Goal: Information Seeking & Learning: Learn about a topic

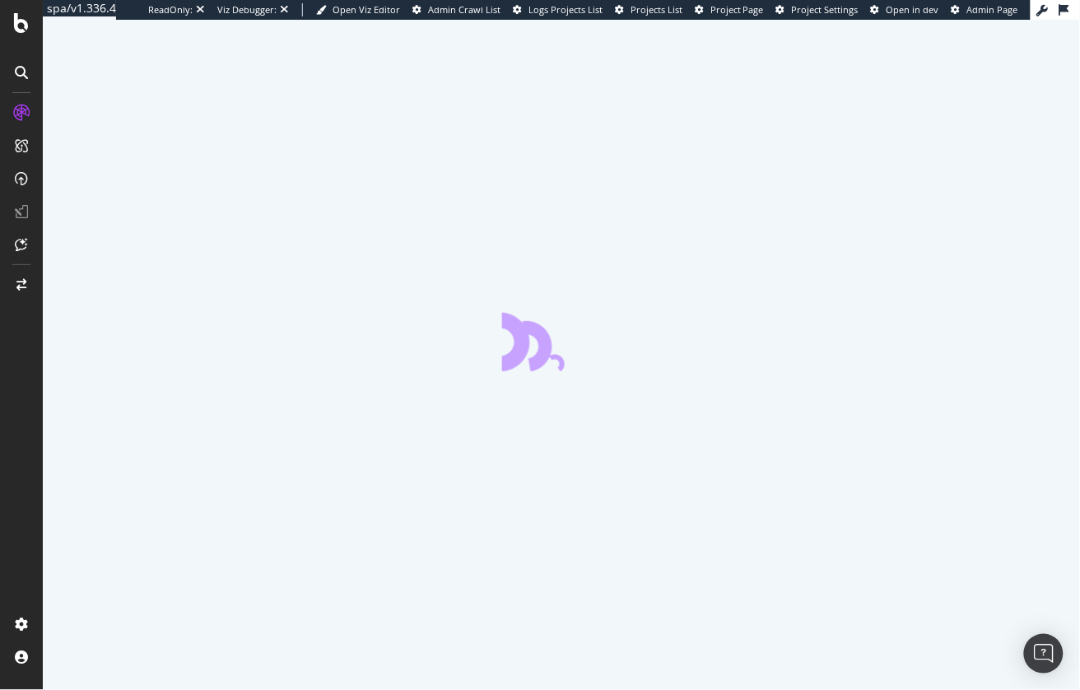
click at [50, 384] on div at bounding box center [561, 355] width 1037 height 670
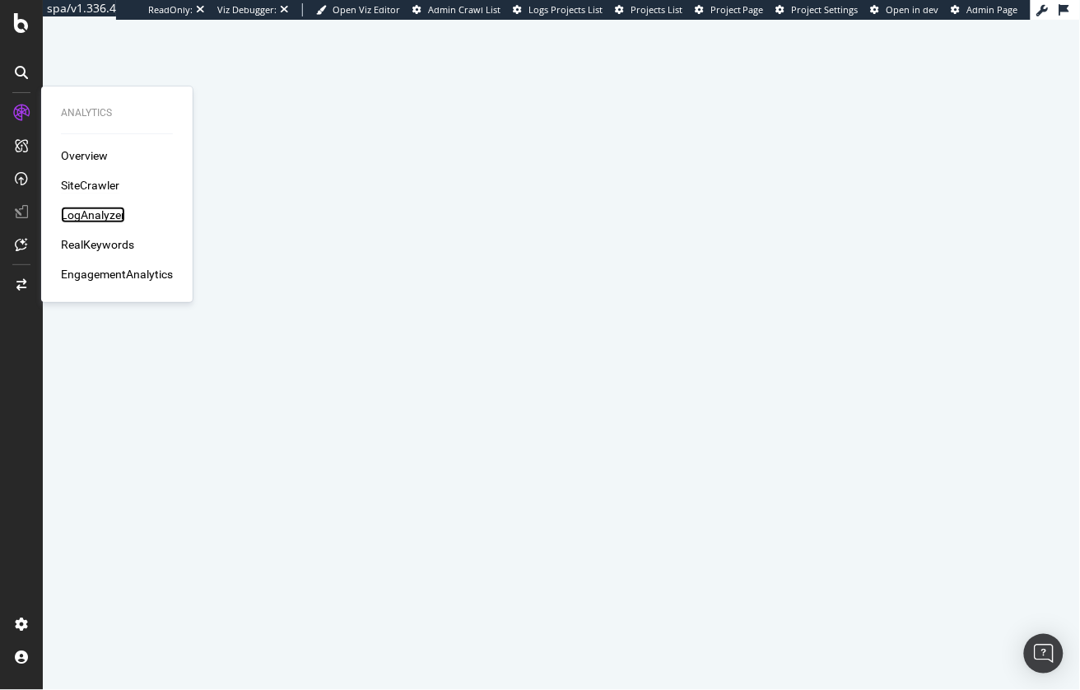
click at [102, 212] on div "LogAnalyzer" at bounding box center [93, 215] width 64 height 16
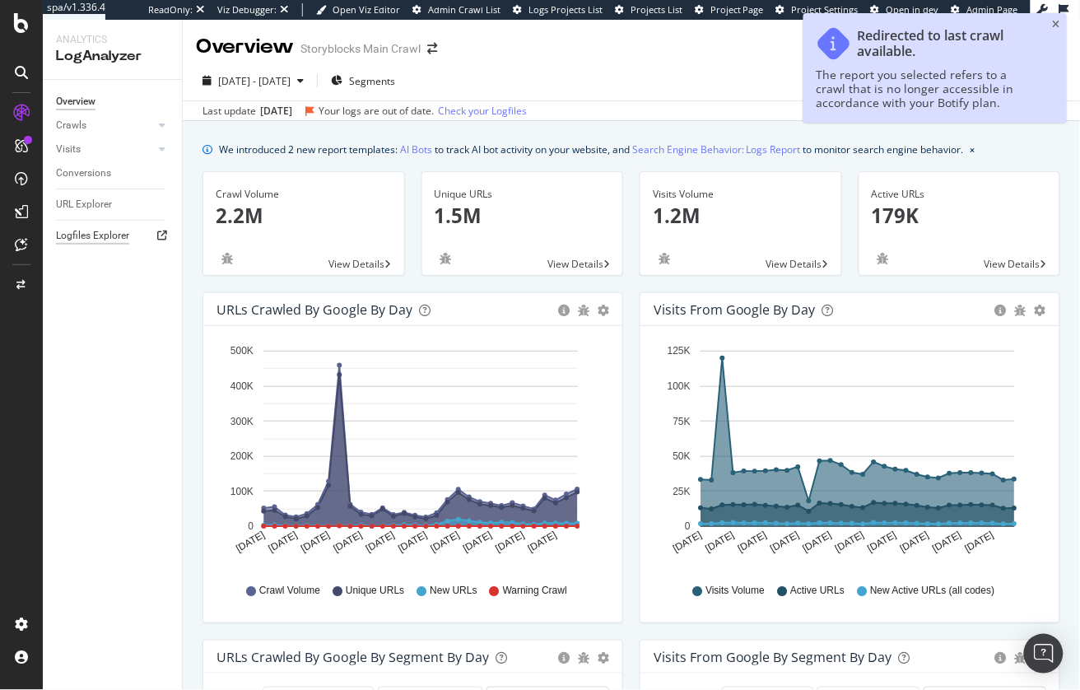
click at [115, 237] on div "Logfiles Explorer" at bounding box center [92, 235] width 73 height 17
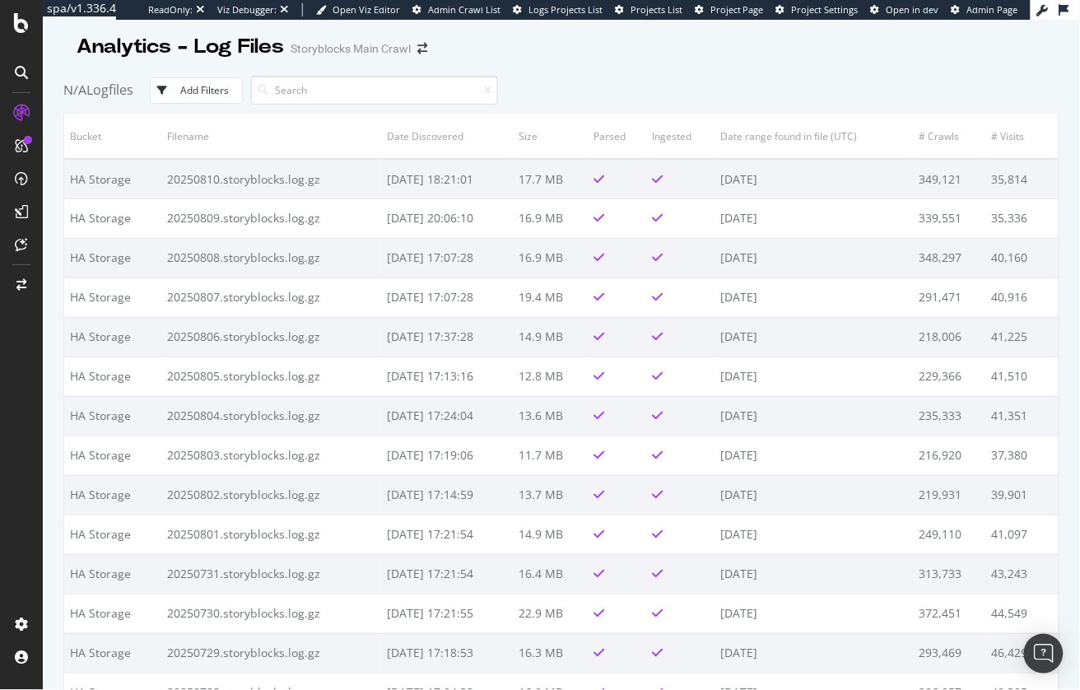
click at [613, 68] on div "N/A Logfiles Add Filters" at bounding box center [561, 90] width 996 height 45
click at [738, 62] on div at bounding box center [561, 64] width 996 height 7
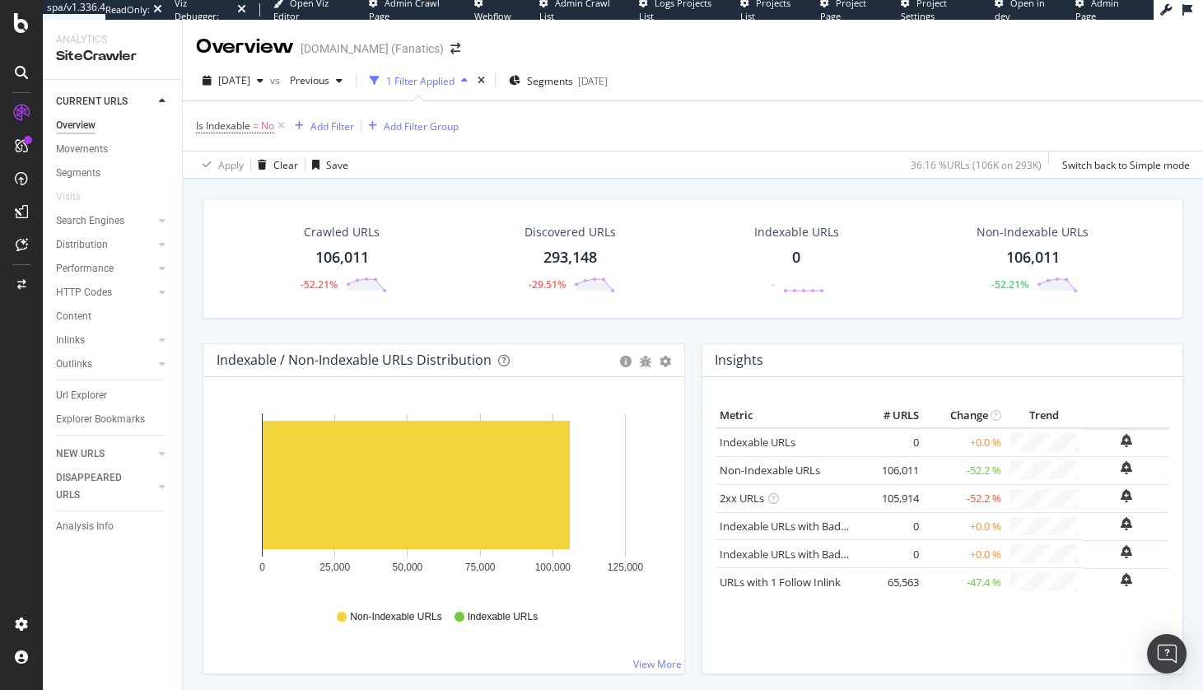
drag, startPoint x: 84, startPoint y: 490, endPoint x: 271, endPoint y: 103, distance: 429.7
click at [84, 490] on div "DISAPPEARED URLS" at bounding box center [97, 486] width 83 height 35
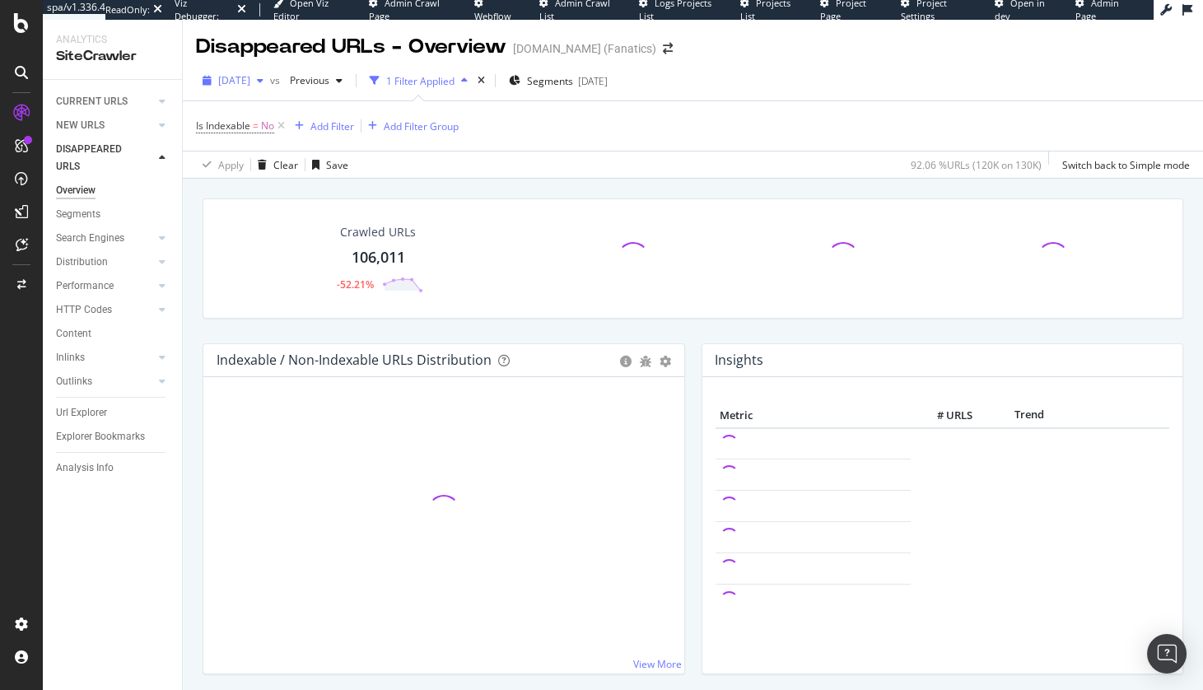
click at [248, 85] on span "[DATE]" at bounding box center [234, 80] width 32 height 14
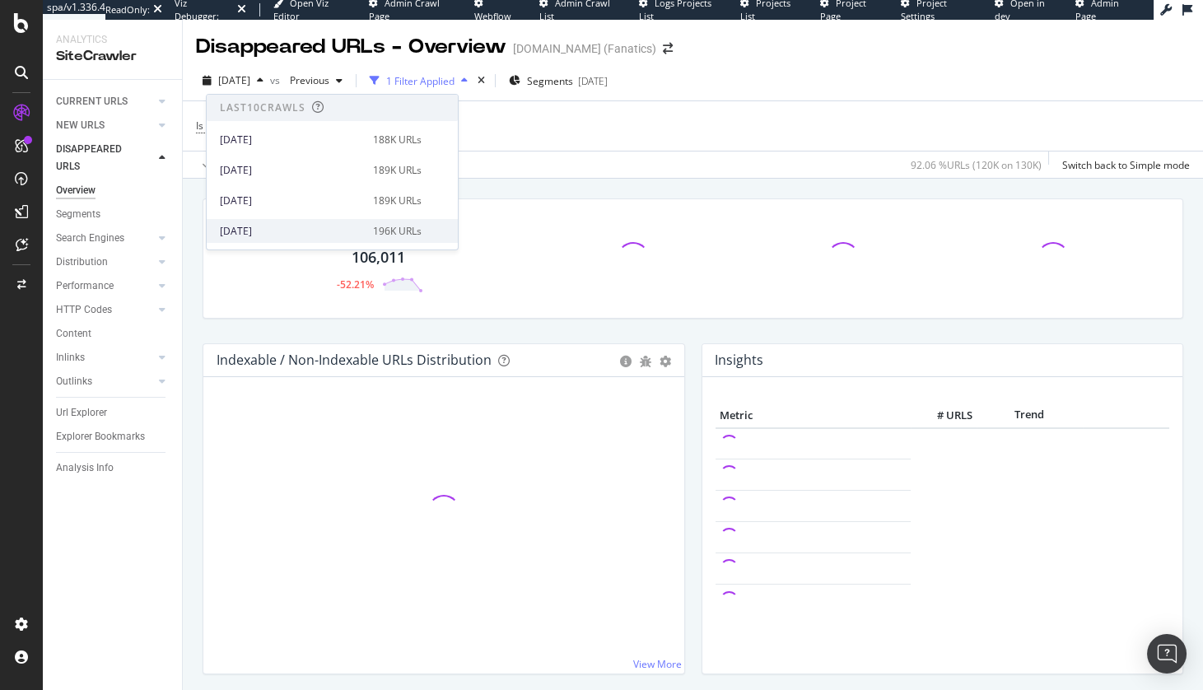
click at [268, 228] on div "[DATE]" at bounding box center [291, 231] width 143 height 15
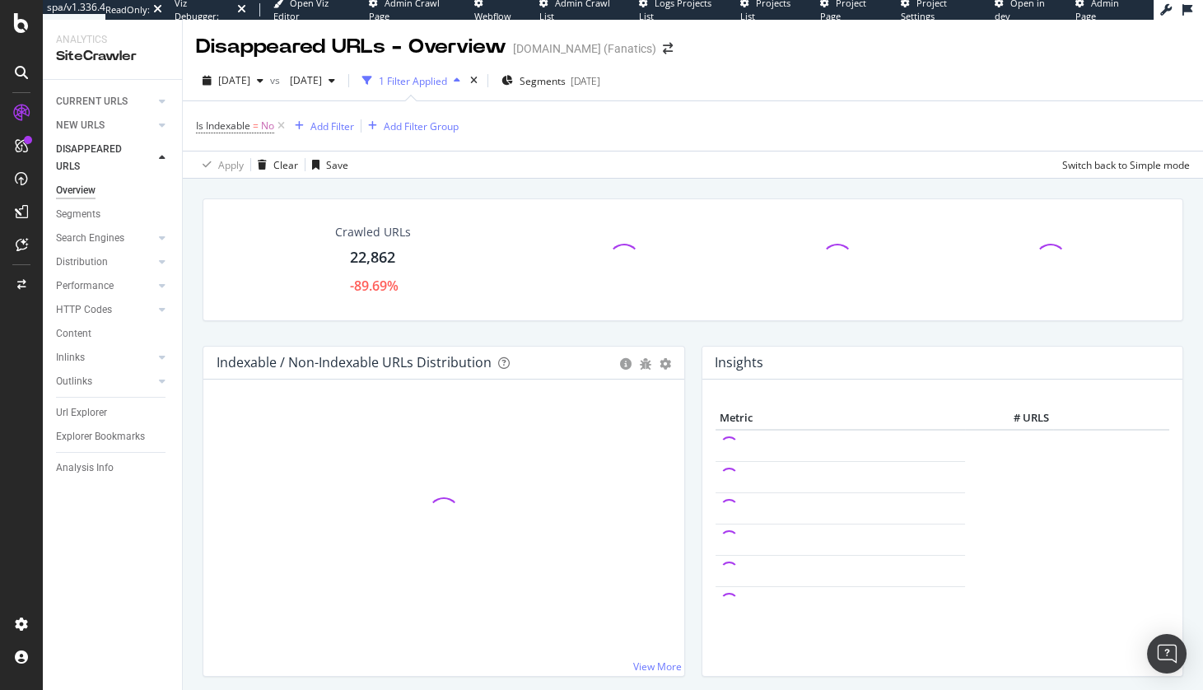
drag, startPoint x: 193, startPoint y: 387, endPoint x: 198, endPoint y: 380, distance: 9.4
click at [193, 387] on div "Crawled URLs 22,862 -89.69% Indexable / Non-Indexable URLs Distribution Bar Bar…" at bounding box center [693, 514] width 1020 height 670
click at [95, 412] on div "Url Explorer" at bounding box center [81, 412] width 51 height 17
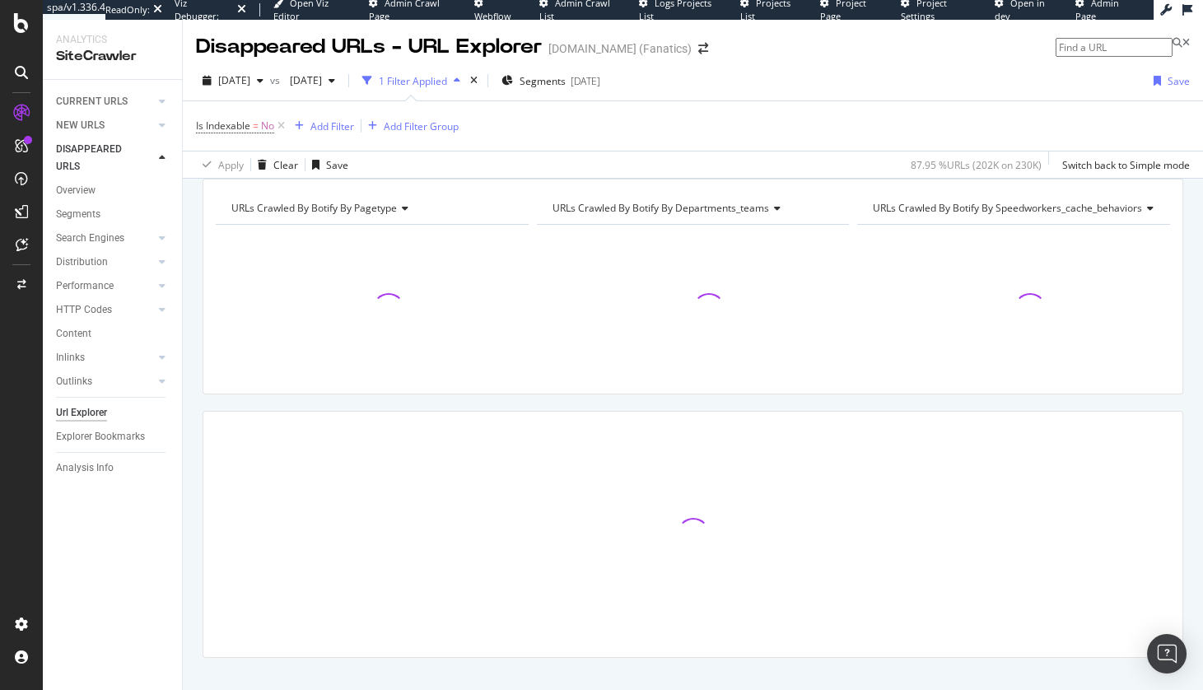
drag, startPoint x: 193, startPoint y: 247, endPoint x: 220, endPoint y: 229, distance: 32.7
click at [193, 247] on div "URLs Crawled By Botify By pagetype Chart (by Value) Table Expand Export as CSV …" at bounding box center [693, 447] width 1020 height 537
click at [320, 179] on div "URLs Crawled By Botify By pagetype Chart (by Value) Table Expand Export as CSV …" at bounding box center [693, 179] width 1020 height 0
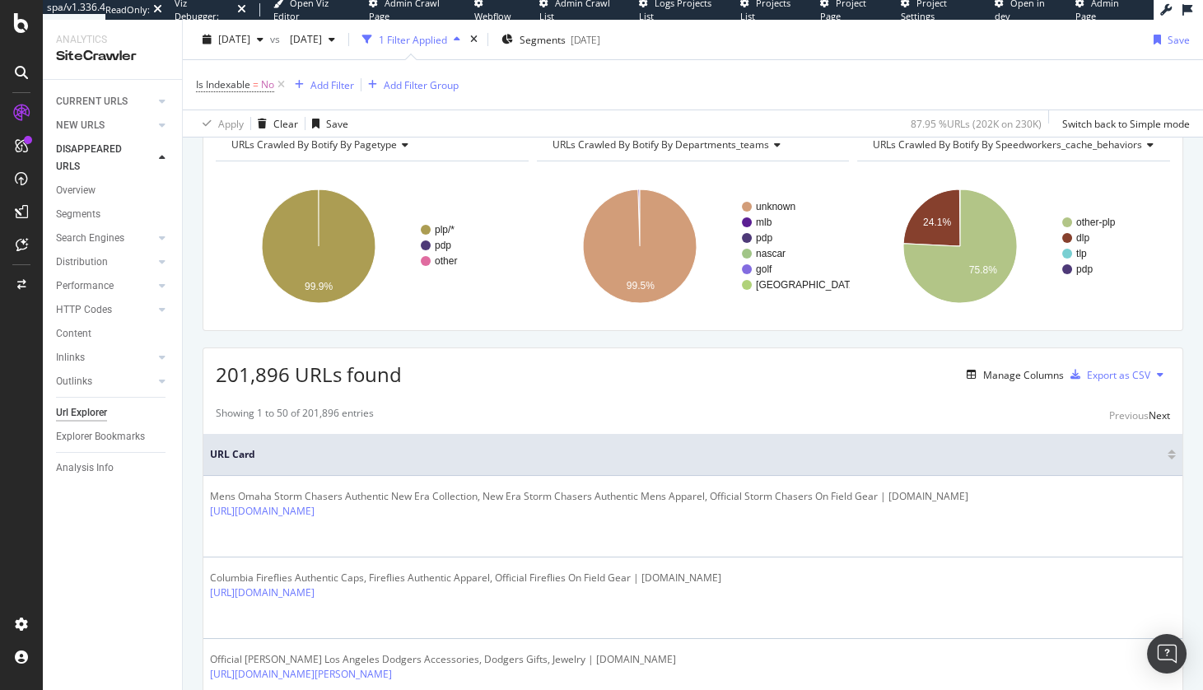
scroll to position [62, 0]
click at [608, 127] on div "Apply Clear Save 87.95 % URLs ( 202K on 230K ) Switch back to Simple mode" at bounding box center [693, 122] width 1020 height 27
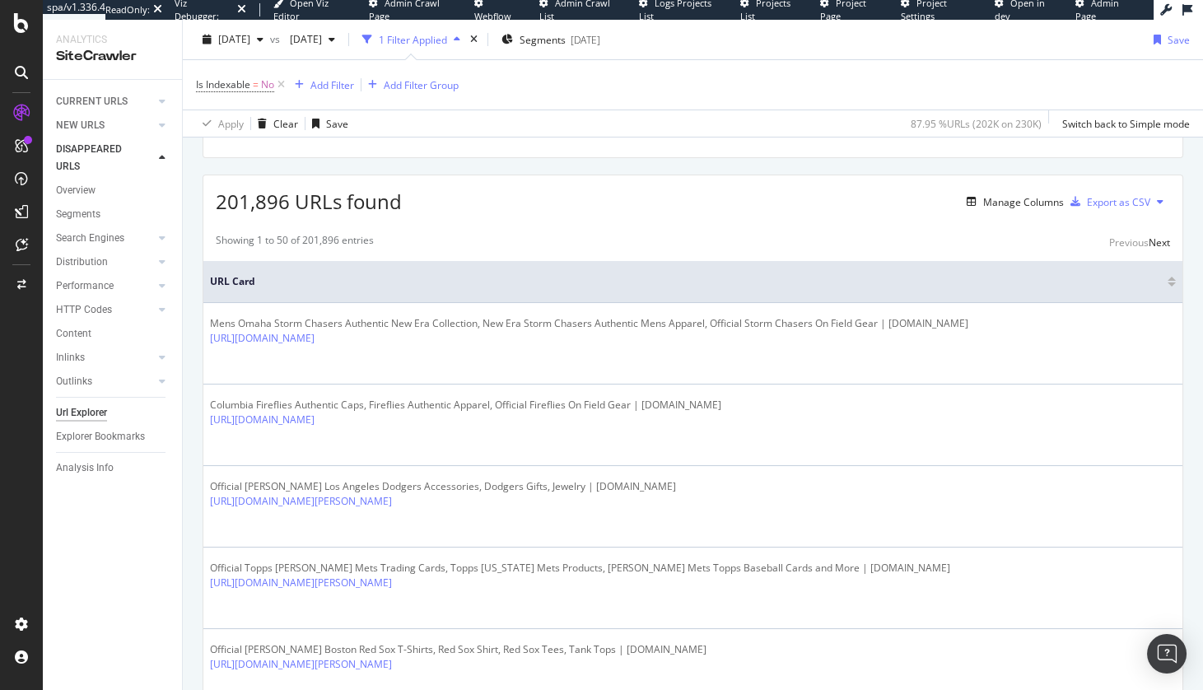
scroll to position [290, 0]
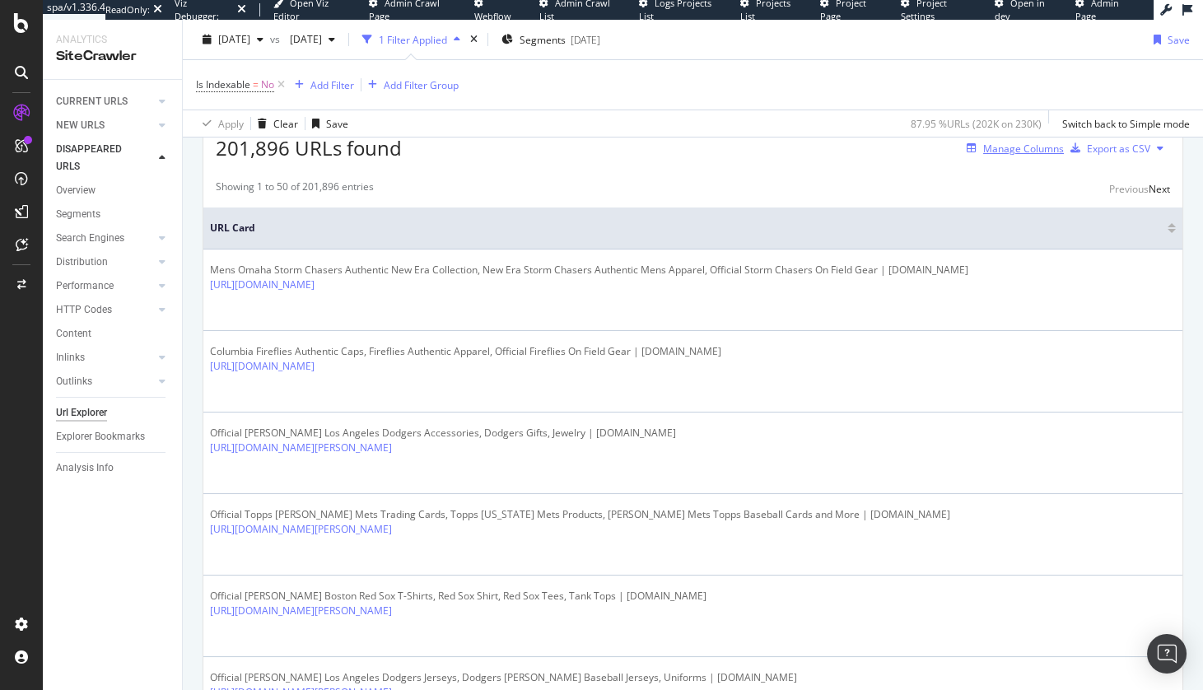
click at [1015, 156] on div "Manage Columns" at bounding box center [1023, 149] width 81 height 14
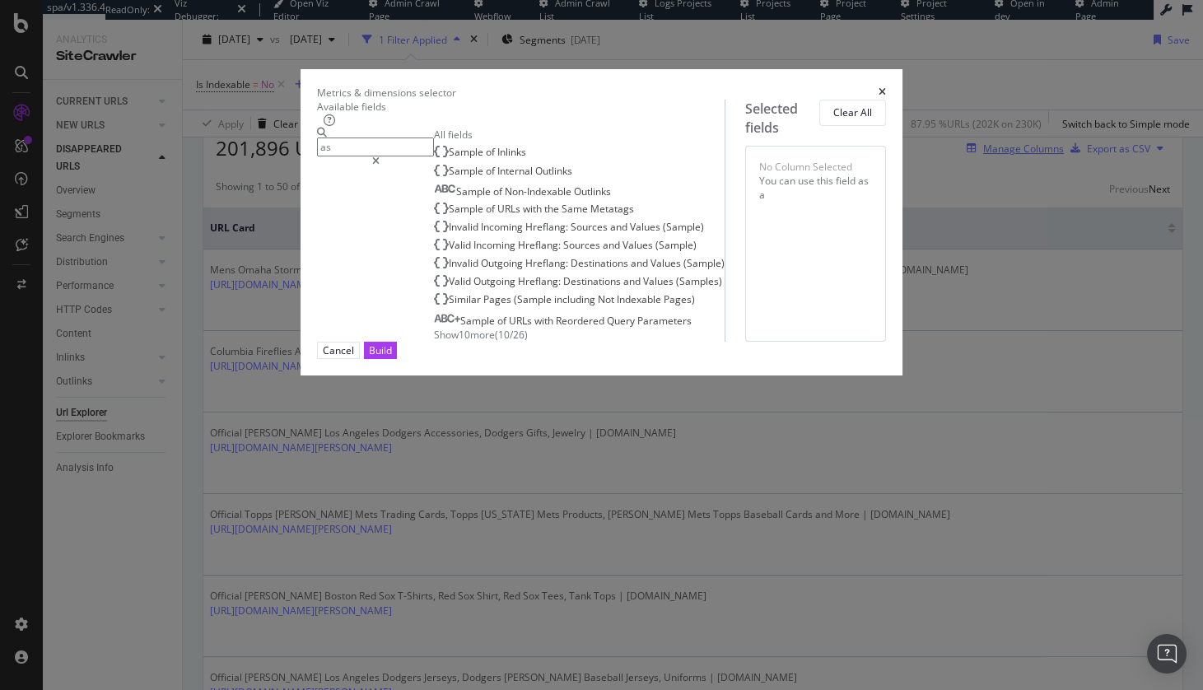
type input "a"
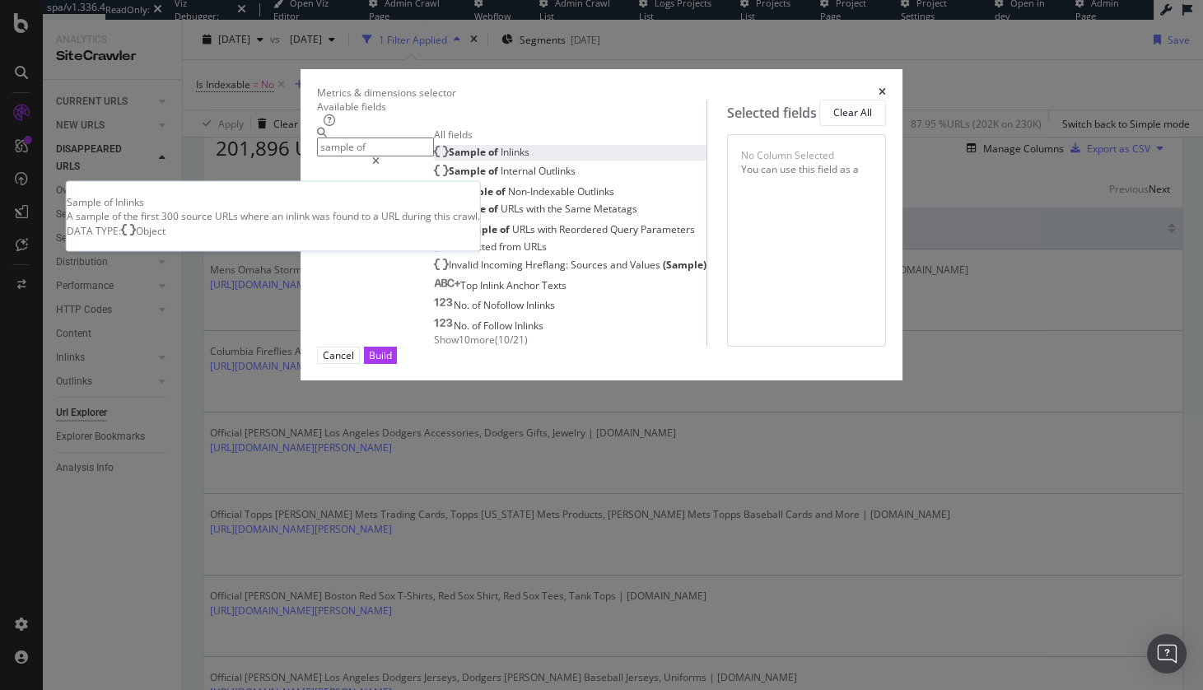
type input "sample of"
click at [434, 159] on div "Sample of Inlinks" at bounding box center [481, 152] width 95 height 14
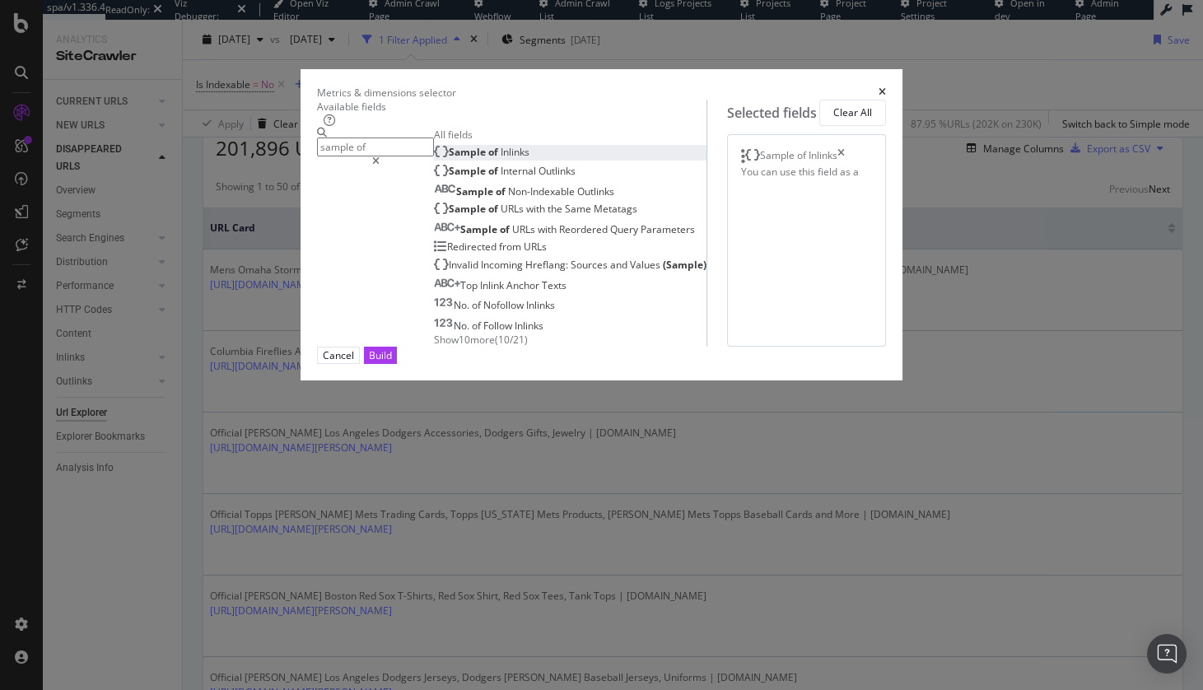
drag, startPoint x: 925, startPoint y: 645, endPoint x: 673, endPoint y: 636, distance: 252.1
click at [392, 363] on div "Build" at bounding box center [380, 355] width 23 height 16
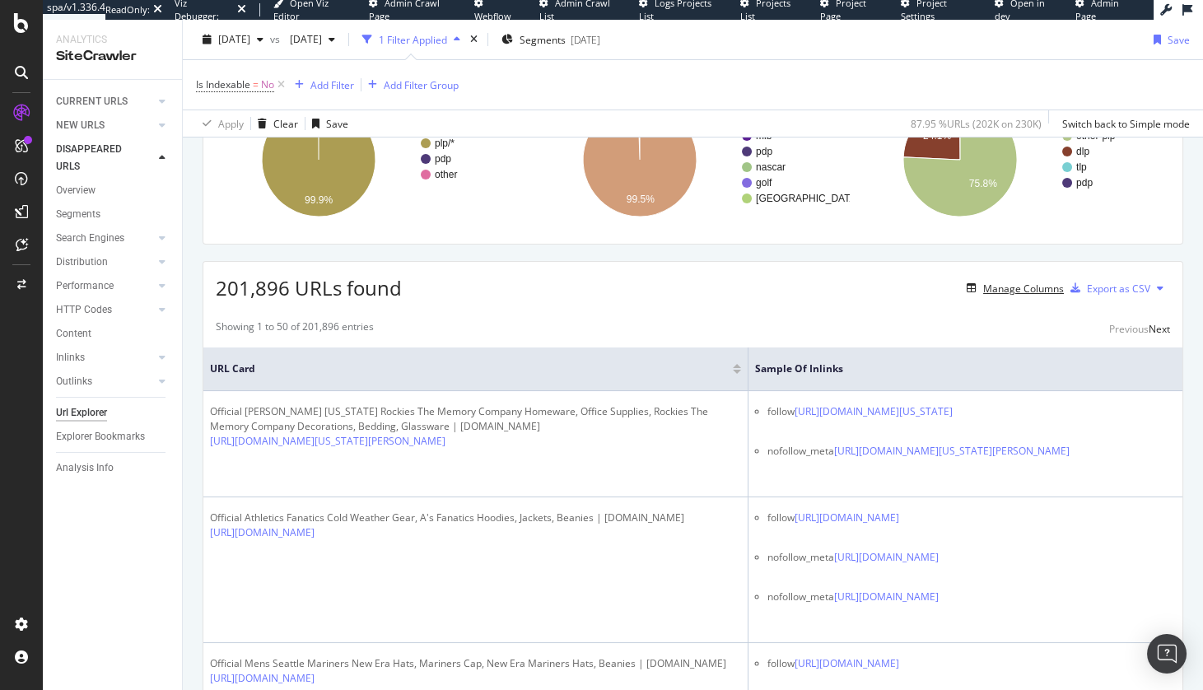
scroll to position [180, 0]
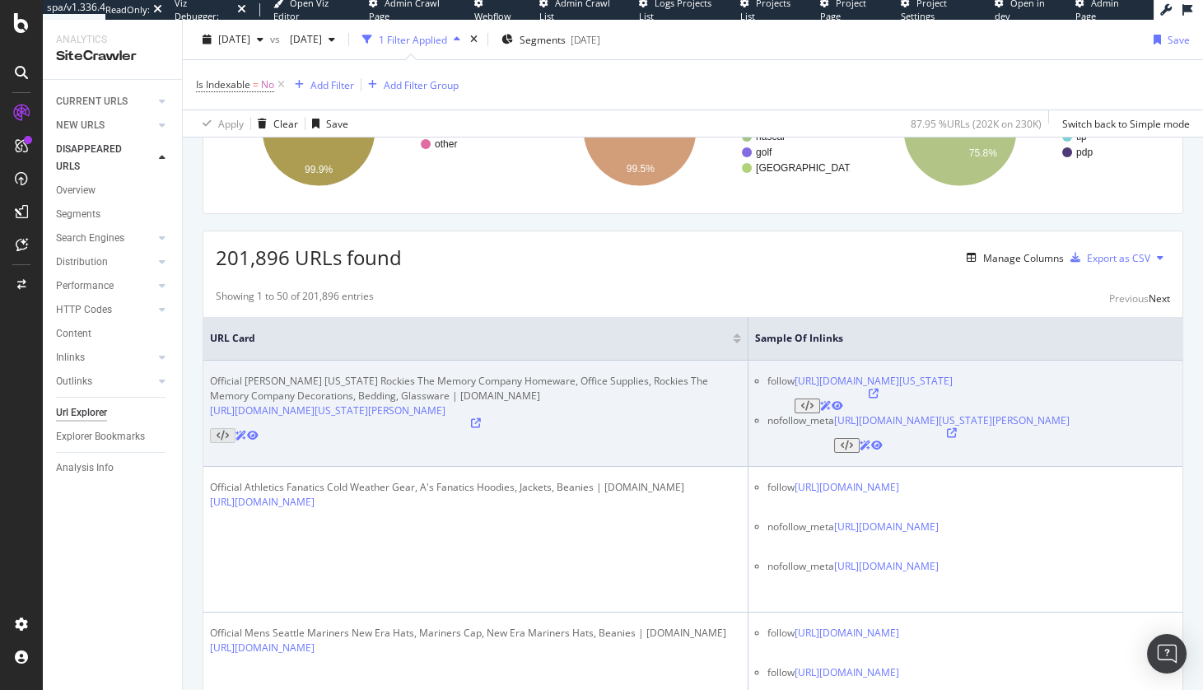
drag, startPoint x: 659, startPoint y: 417, endPoint x: 646, endPoint y: 417, distance: 13.2
click at [659, 403] on div "Official [PERSON_NAME] [US_STATE] Rockies The Memory Company Homeware, Office S…" at bounding box center [475, 389] width 531 height 30
click at [755, 422] on ul "follow [URL][DOMAIN_NAME][US_STATE] nofollow_meta [URL][DOMAIN_NAME][US_STATE][…" at bounding box center [965, 413] width 421 height 79
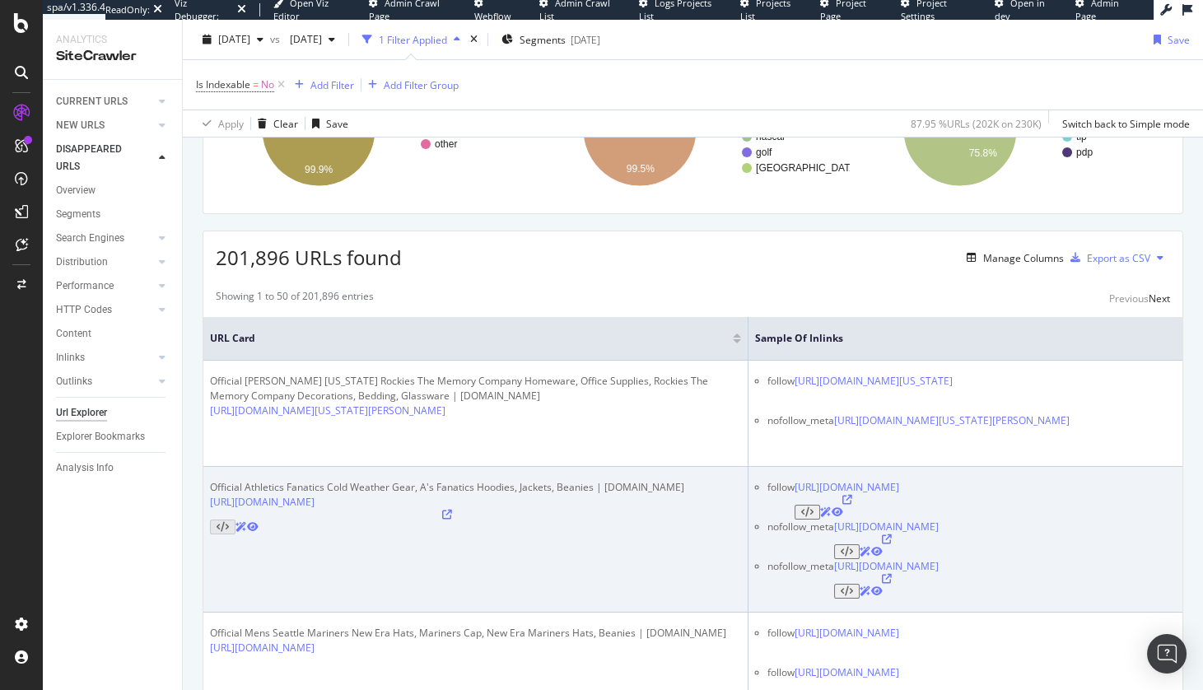
scroll to position [185, 0]
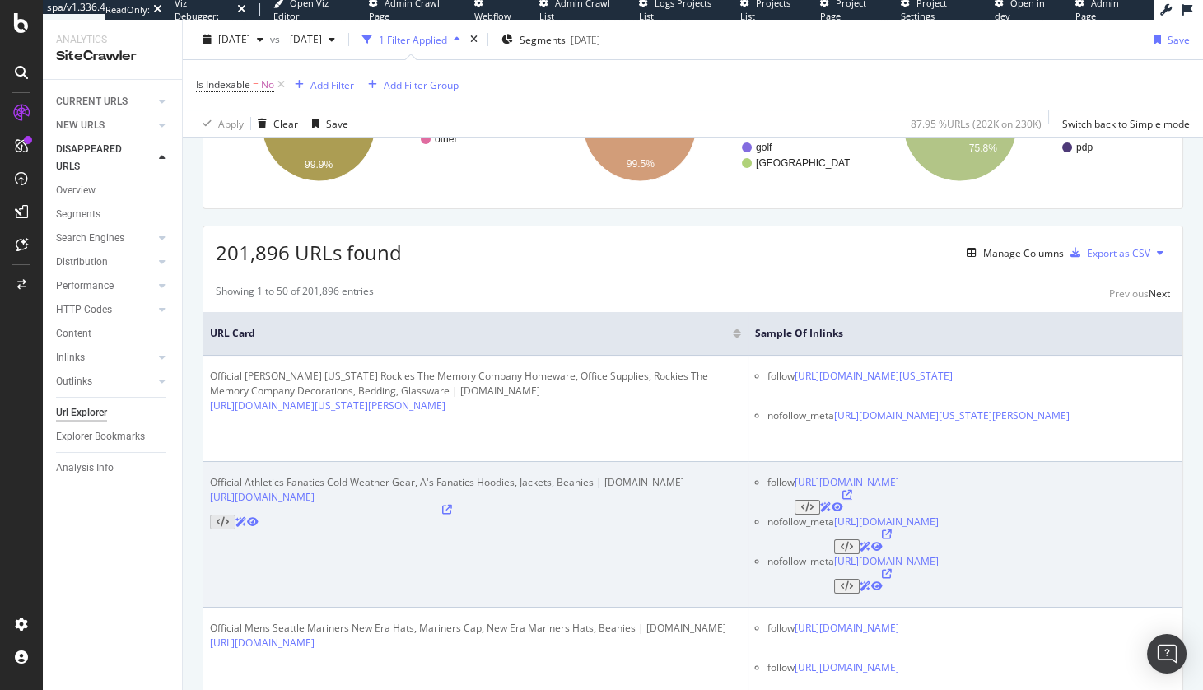
click at [852, 500] on icon at bounding box center [847, 495] width 10 height 10
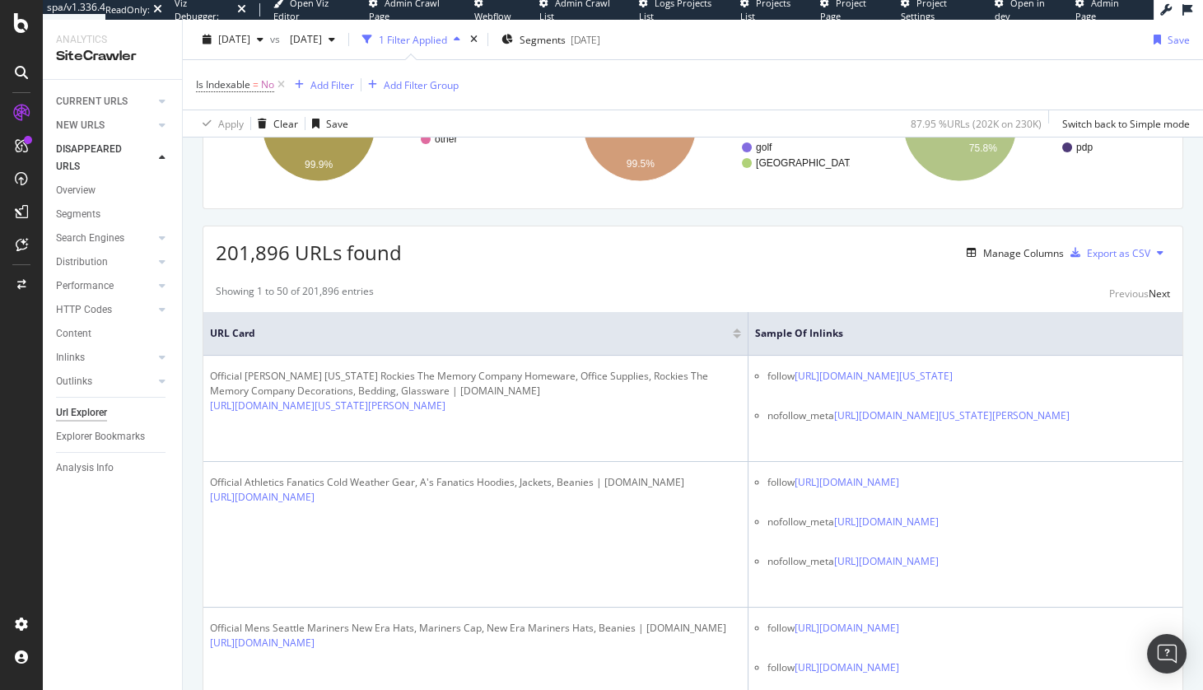
click at [696, 267] on div "201,896 URLs found Manage Columns Export as CSV" at bounding box center [692, 246] width 979 height 40
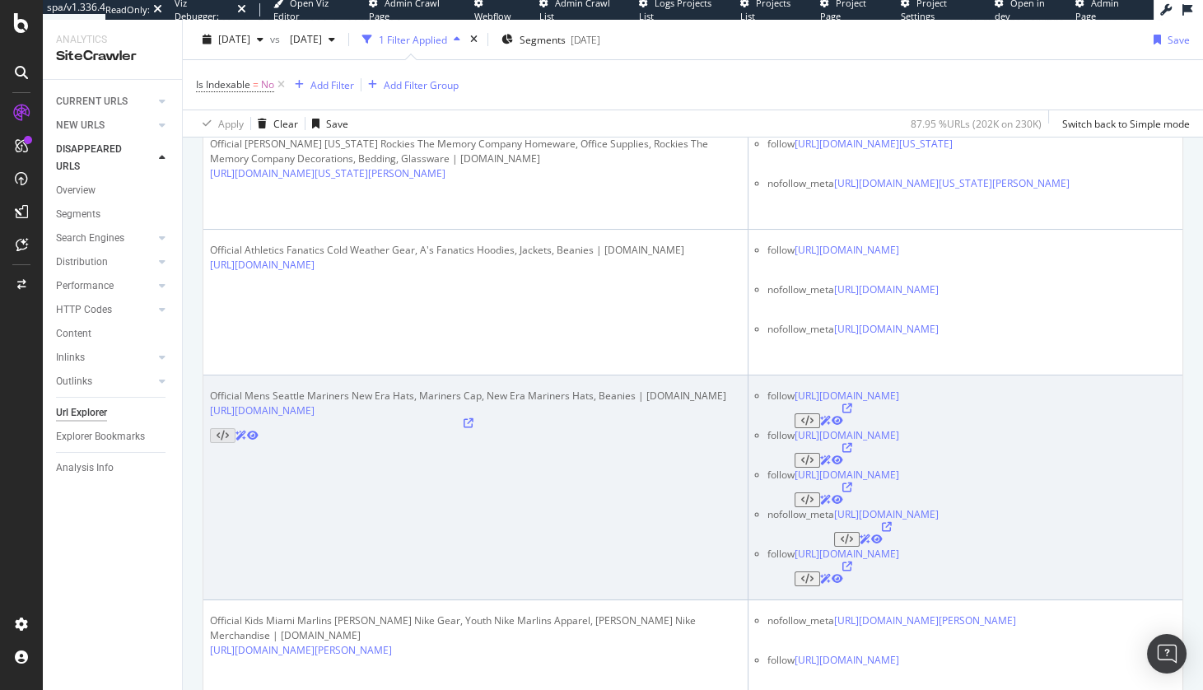
scroll to position [468, 0]
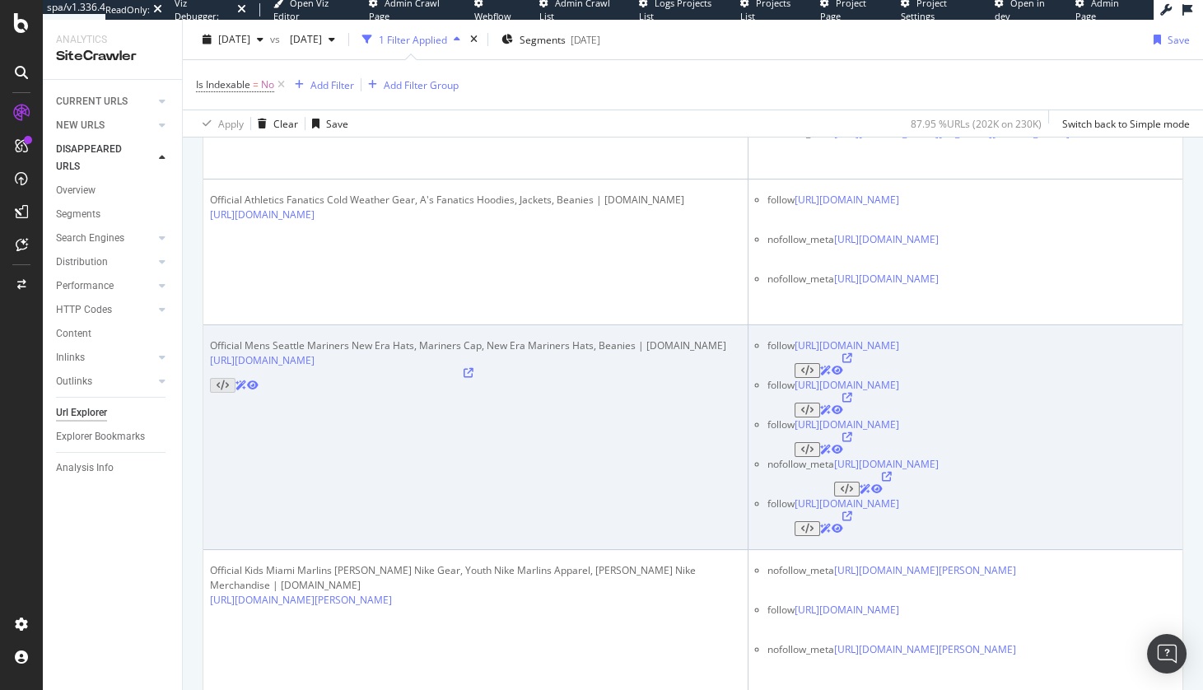
click at [507, 525] on td "Official Mens Seattle Mariners New Era Hats, Mariners Cap, New Era Mariners Hat…" at bounding box center [475, 437] width 545 height 225
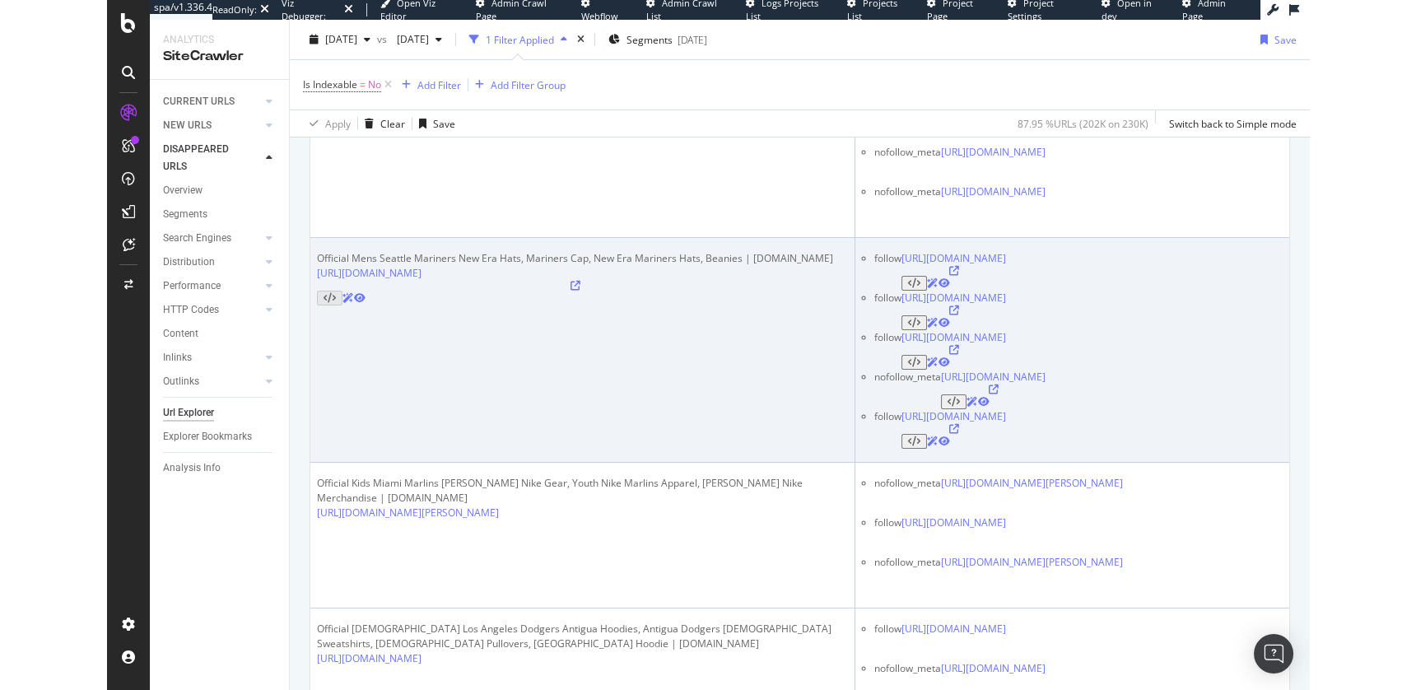
scroll to position [1698, 0]
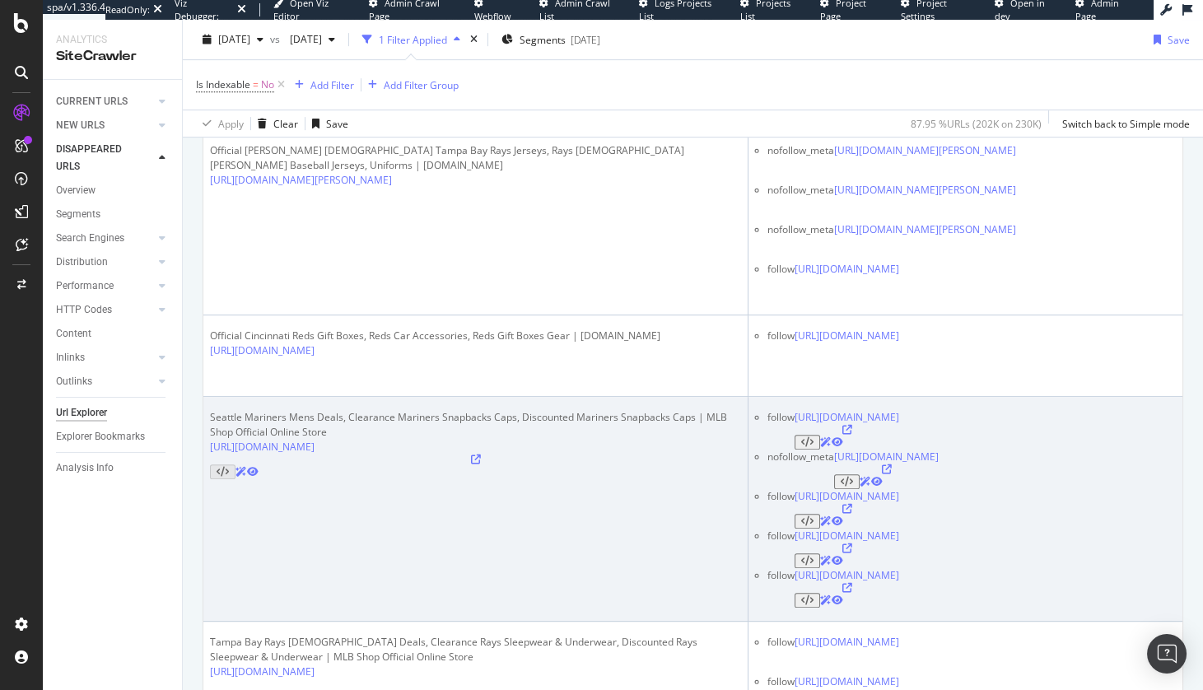
click at [482, 494] on td "Seattle Mariners Mens Deals, Clearance Mariners Snapbacks Caps, Discounted Mari…" at bounding box center [475, 509] width 545 height 225
click at [767, 450] on div "nofollow_meta" at bounding box center [800, 470] width 67 height 40
click at [641, 489] on td "Seattle Mariners Mens Deals, Clearance Mariners Snapbacks Caps, Discounted Mari…" at bounding box center [475, 509] width 545 height 225
click at [673, 410] on div "Seattle Mariners Mens Deals, Clearance Mariners Snapbacks Caps, Discounted Mari…" at bounding box center [475, 425] width 531 height 30
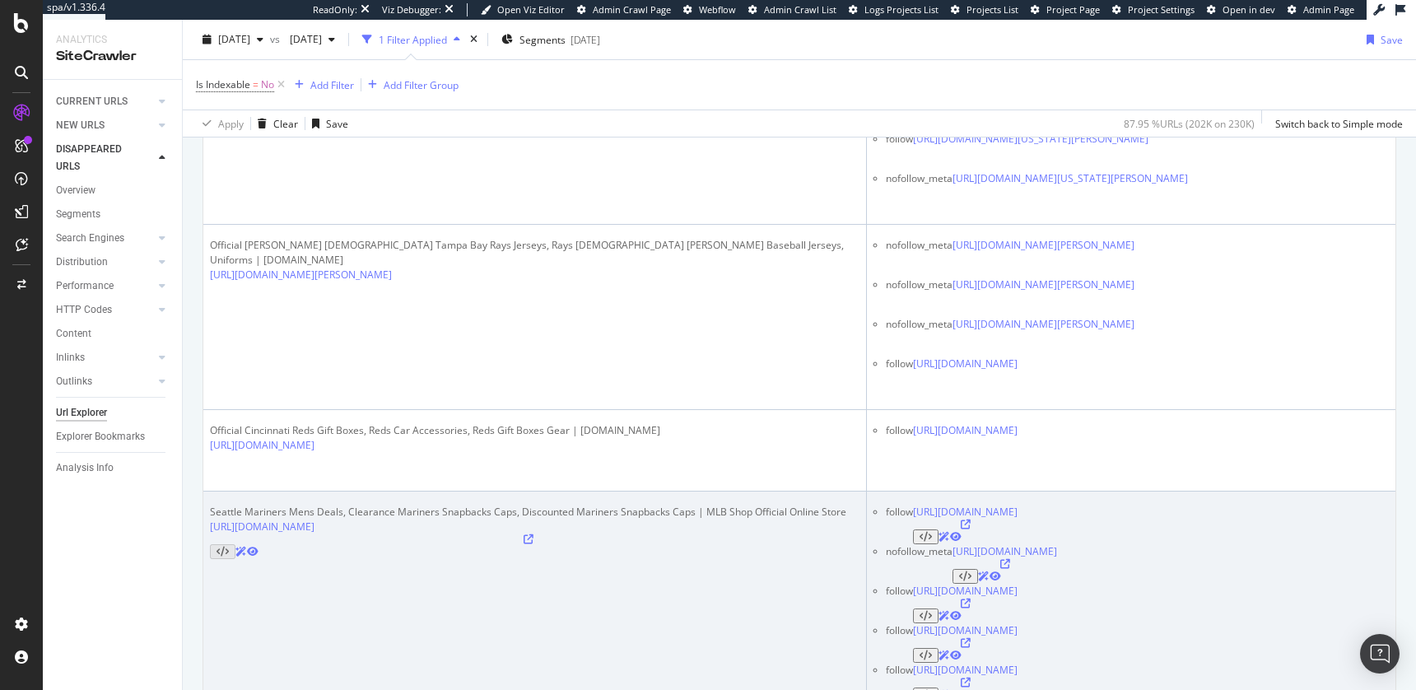
scroll to position [1578, 0]
